Goal: Task Accomplishment & Management: Use online tool/utility

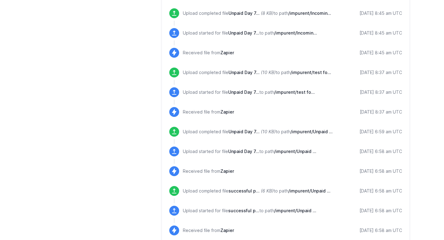
scroll to position [550, 0]
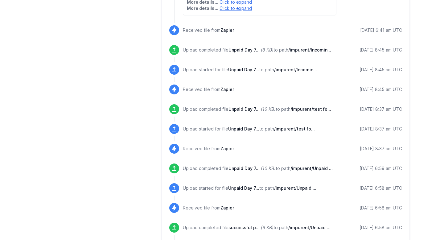
click at [202, 35] on div "Received file from Zapier" at bounding box center [208, 31] width 51 height 8
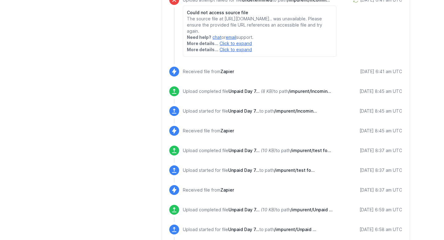
scroll to position [494, 0]
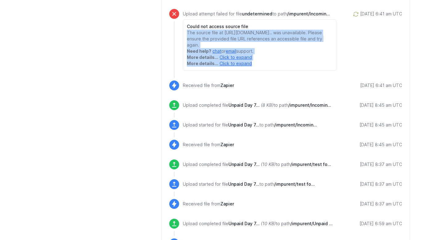
drag, startPoint x: 187, startPoint y: 52, endPoint x: 272, endPoint y: 88, distance: 91.9
click at [273, 71] on div "Could not access source file The source file at https://docs.google.com/spreads…" at bounding box center [259, 44] width 153 height 51
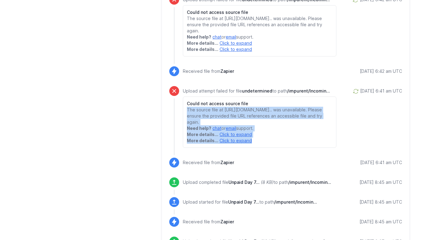
scroll to position [417, 0]
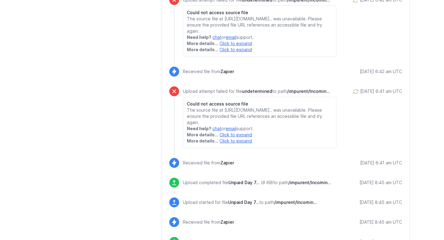
click at [213, 34] on p "The source file at [URL][DOMAIN_NAME].. was unavailable. Please ensure the prov…" at bounding box center [259, 25] width 145 height 18
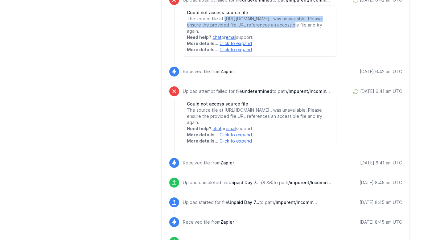
drag, startPoint x: 187, startPoint y: 38, endPoint x: 204, endPoint y: 42, distance: 17.6
click at [204, 34] on p "The source file at [URL][DOMAIN_NAME].. was unavailable. Please ensure the prov…" at bounding box center [259, 25] width 145 height 18
copy p "https://docs.google.com/spreadsheets/d/12_rtVPonBRGcmX9skKSYULP3JY4nNH2kQih3ekv…"
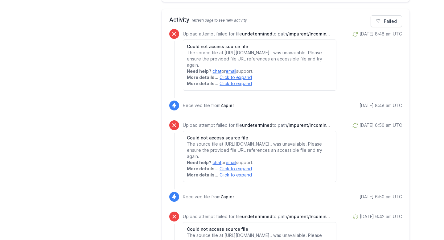
scroll to position [289, 0]
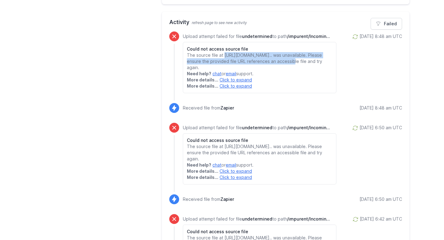
drag, startPoint x: 270, startPoint y: 67, endPoint x: 187, endPoint y: 64, distance: 82.7
click at [187, 64] on p "The source file at [URL][DOMAIN_NAME].. was unavailable. Please ensure the prov…" at bounding box center [259, 61] width 145 height 18
copy p "[URL][DOMAIN_NAME]"
drag, startPoint x: 200, startPoint y: 79, endPoint x: 187, endPoint y: 58, distance: 24.9
click at [187, 58] on p "The source file at [URL][DOMAIN_NAME].. was unavailable. Please ensure the prov…" at bounding box center [259, 61] width 145 height 18
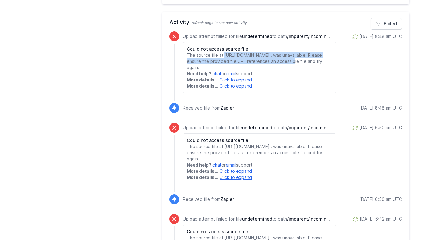
copy p "The source file at [URL][DOMAIN_NAME].. was unavailable. Please ensure the prov…"
